Goal: Task Accomplishment & Management: Manage account settings

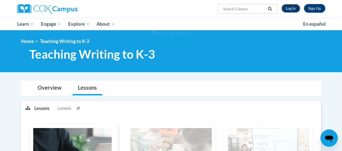
click at [291, 9] on link "Log In" at bounding box center [290, 8] width 19 height 9
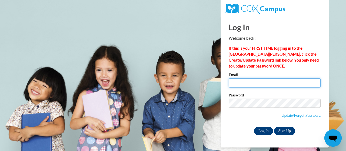
type input "sumbry.vemeka.t@muscogee.k12.ga.us"
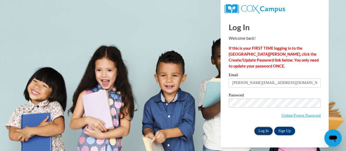
click at [264, 130] on input "Log In" at bounding box center [263, 131] width 19 height 9
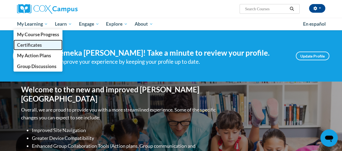
click at [30, 44] on span "Certificates" at bounding box center [29, 45] width 25 height 6
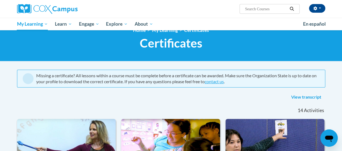
scroll to position [10, 0]
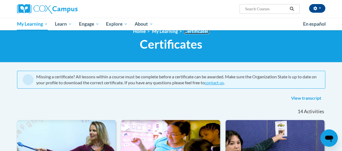
click at [198, 31] on link "Certificates" at bounding box center [196, 31] width 25 height 6
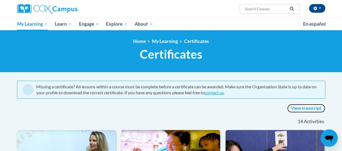
click at [307, 108] on link "View transcript" at bounding box center [306, 108] width 38 height 9
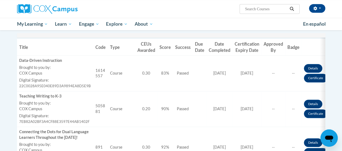
scroll to position [160, 0]
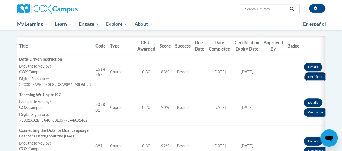
click at [309, 78] on link "Certificate" at bounding box center [315, 76] width 23 height 9
click at [313, 112] on link "Certificate" at bounding box center [315, 112] width 23 height 9
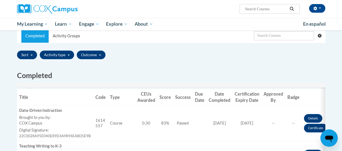
scroll to position [102, 0]
